Goal: Task Accomplishment & Management: Manage account settings

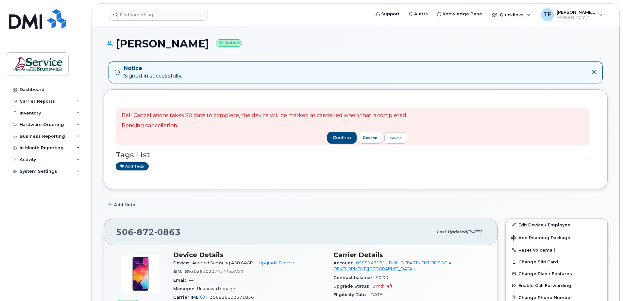
click at [225, 167] on div "Add tags" at bounding box center [353, 166] width 475 height 8
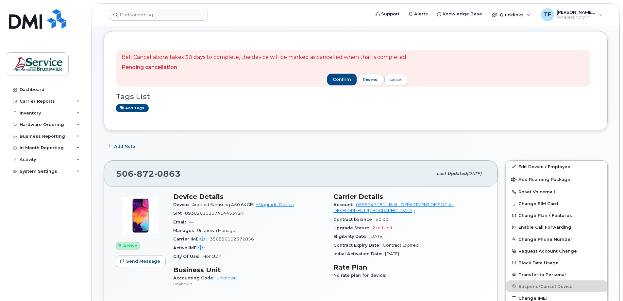
scroll to position [59, 0]
drag, startPoint x: 200, startPoint y: 174, endPoint x: 116, endPoint y: 174, distance: 83.7
click at [116, 174] on div "506 872 0863" at bounding box center [274, 174] width 317 height 14
copy span "506 872 0863"
click at [38, 113] on div "Inventory" at bounding box center [30, 113] width 21 height 5
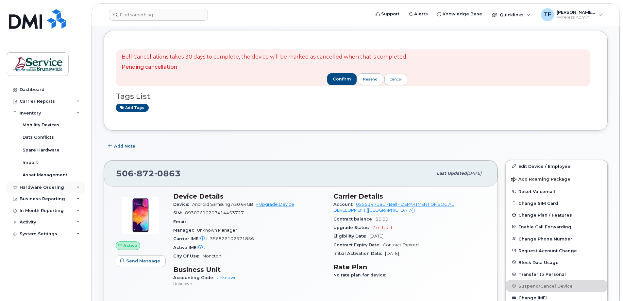
click at [78, 187] on icon at bounding box center [78, 187] width 3 height 3
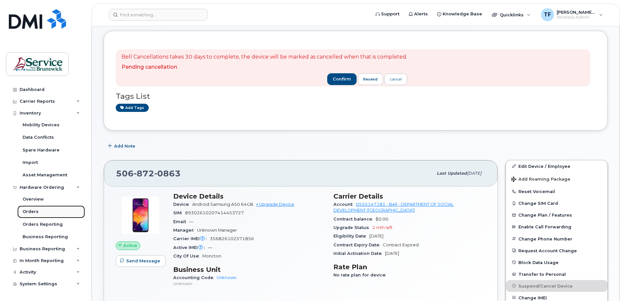
click at [33, 210] on div "Orders" at bounding box center [31, 212] width 16 height 6
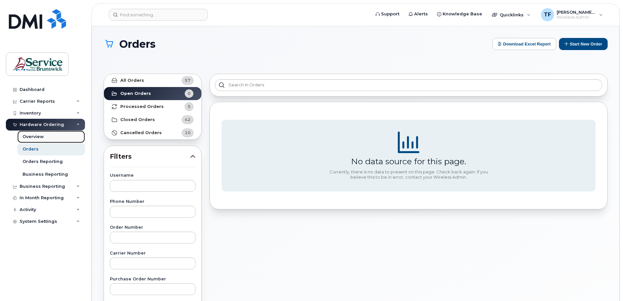
click at [39, 138] on div "Overview" at bounding box center [33, 137] width 21 height 6
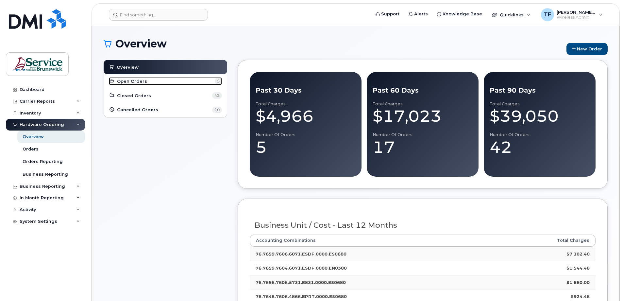
click at [140, 82] on span "Open Orders" at bounding box center [132, 81] width 30 height 6
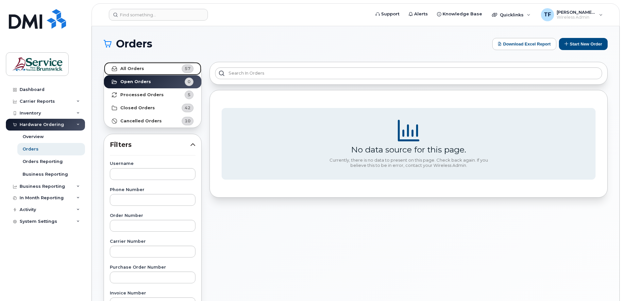
click at [135, 66] on strong "All Orders" at bounding box center [132, 68] width 24 height 5
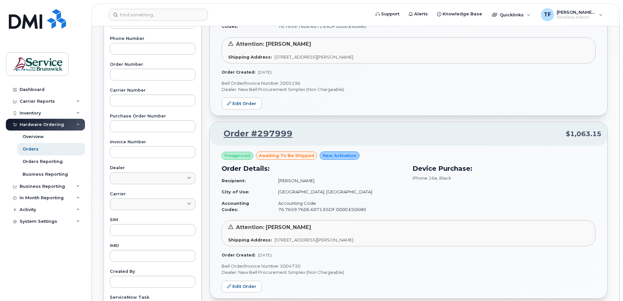
scroll to position [152, 0]
drag, startPoint x: 337, startPoint y: 217, endPoint x: 451, endPoint y: 256, distance: 120.6
click at [451, 268] on p "Dealer: New Bell Procurement Simplex (Non Chargeable)" at bounding box center [409, 271] width 374 height 6
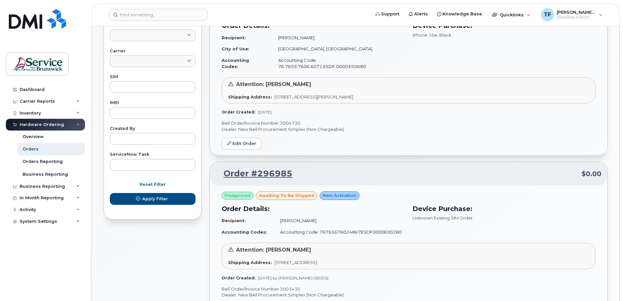
scroll to position [295, 0]
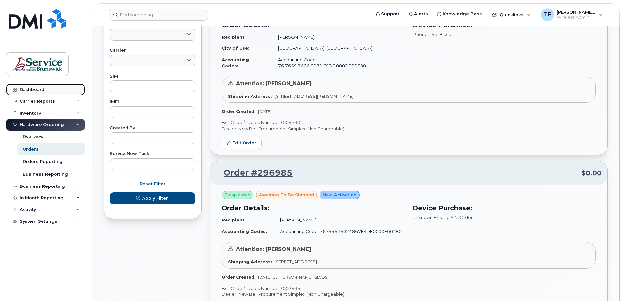
click at [38, 87] on div "Dashboard" at bounding box center [32, 89] width 25 height 5
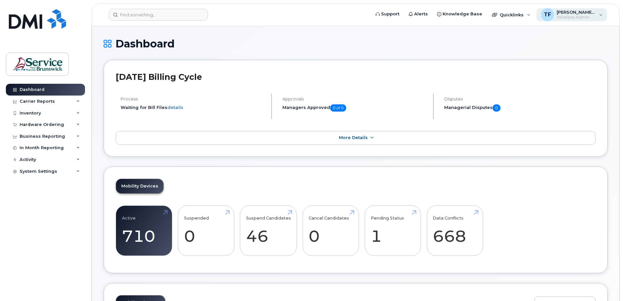
click at [598, 17] on div "TF [PERSON_NAME] (SD/DS) Wireless Admin" at bounding box center [572, 14] width 71 height 13
click at [319, 46] on h1 "Dashboard" at bounding box center [356, 43] width 504 height 11
click at [176, 108] on link "details" at bounding box center [175, 107] width 16 height 5
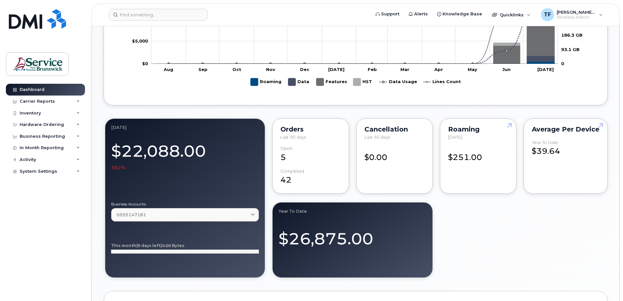
scroll to position [433, 0]
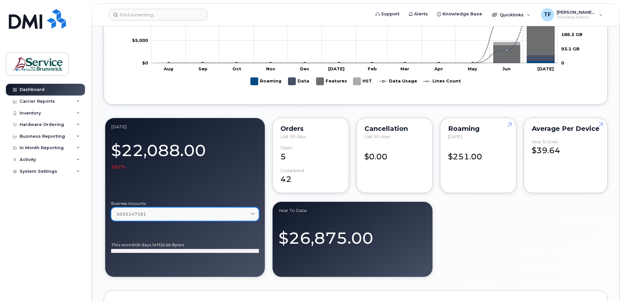
click at [253, 213] on icon at bounding box center [253, 214] width 4 height 4
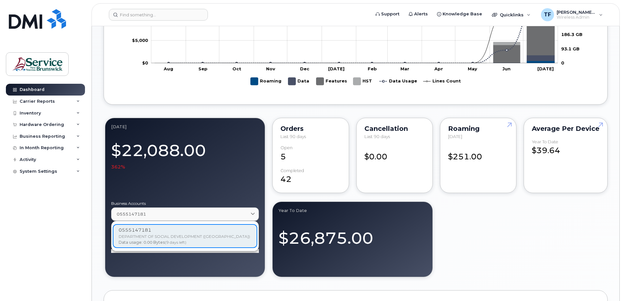
click at [558, 254] on div "[DATE] $22,088.00 362% Business Accounts 0555147181 0555147181 DEPARTMENT OF SO…" at bounding box center [356, 197] width 504 height 162
